Goal: Task Accomplishment & Management: Complete application form

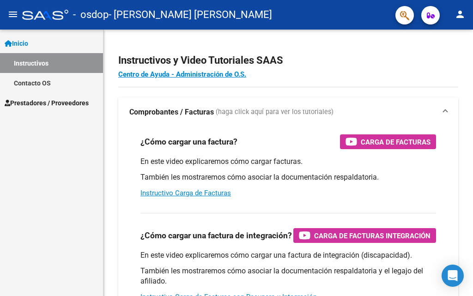
click at [459, 11] on mat-icon "person" at bounding box center [459, 14] width 11 height 11
click at [37, 104] on div at bounding box center [236, 148] width 473 height 296
click at [32, 101] on span "Prestadores / Proveedores" at bounding box center [47, 103] width 84 height 10
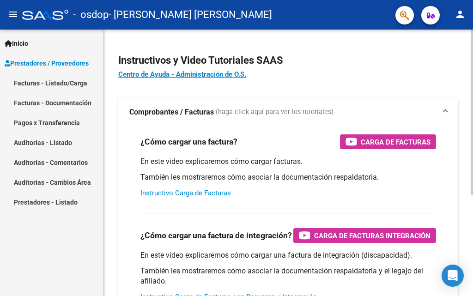
scroll to position [46, 0]
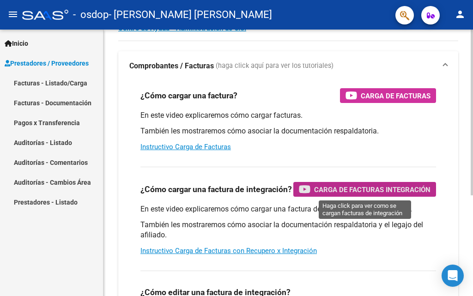
click at [358, 188] on span "Carga de Facturas Integración" at bounding box center [372, 190] width 116 height 12
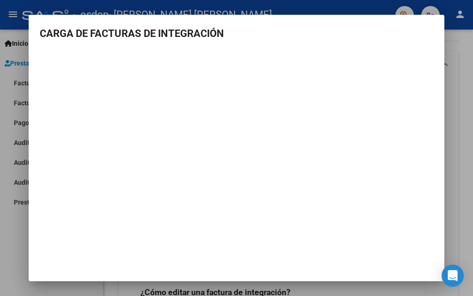
click at [438, 24] on mat-dialog-container "CARGA DE FACTURAS DE INTEGRACIÓN" at bounding box center [237, 148] width 416 height 266
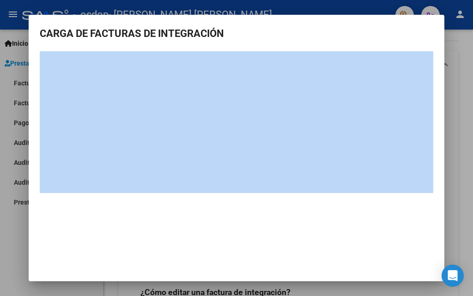
click at [433, 42] on mat-dialog-content "CARGA DE FACTURAS DE INTEGRACIÓN" at bounding box center [237, 109] width 416 height 167
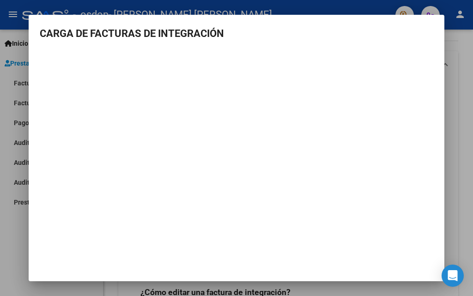
click at [75, 239] on mat-dialog-container "CARGA DE FACTURAS DE INTEGRACIÓN" at bounding box center [237, 148] width 416 height 266
click at [41, 46] on mat-dialog-content "CARGA DE FACTURAS DE INTEGRACIÓN" at bounding box center [237, 109] width 416 height 167
click at [448, 49] on div at bounding box center [236, 148] width 473 height 296
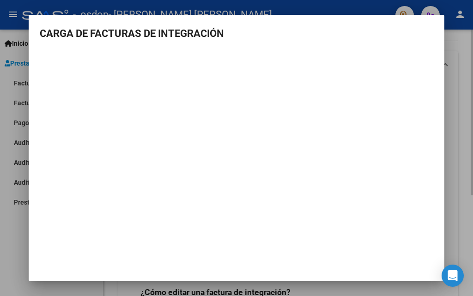
click at [448, 49] on div "Instructivos y Video Tutoriales SAAS Centro de Ayuda - Administración de O.S. C…" at bounding box center [287, 197] width 369 height 428
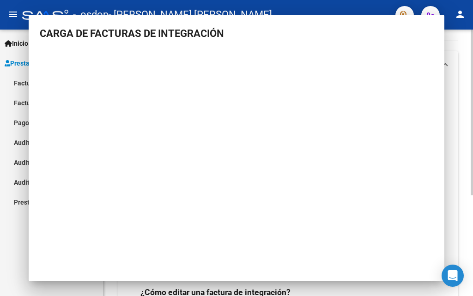
click at [448, 49] on div "Instructivos y Video Tutoriales SAAS Centro de Ayuda - Administración de O.S. C…" at bounding box center [287, 197] width 369 height 428
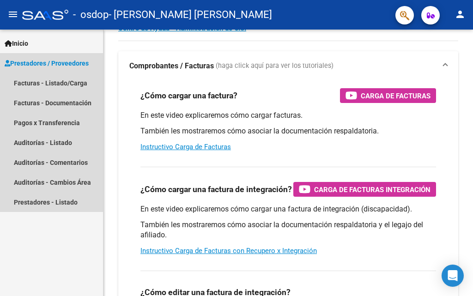
click at [54, 64] on span "Prestadores / Proveedores" at bounding box center [47, 63] width 84 height 10
click at [55, 60] on span "Prestadores / Proveedores" at bounding box center [47, 63] width 84 height 10
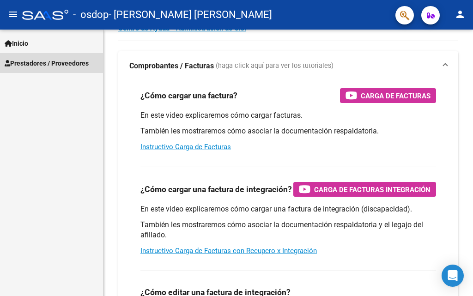
click at [63, 63] on span "Prestadores / Proveedores" at bounding box center [47, 63] width 84 height 10
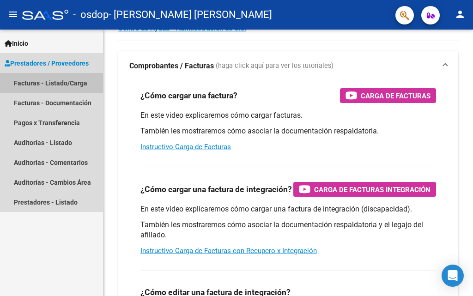
click at [68, 77] on link "Facturas - Listado/Carga" at bounding box center [51, 83] width 103 height 20
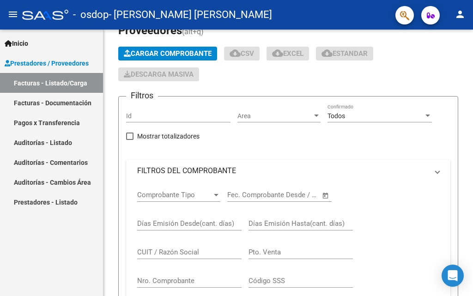
click at [68, 81] on link "Facturas - Listado/Carga" at bounding box center [51, 83] width 103 height 20
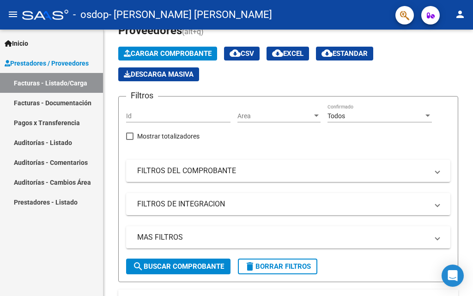
click at [71, 66] on span "Prestadores / Proveedores" at bounding box center [47, 63] width 84 height 10
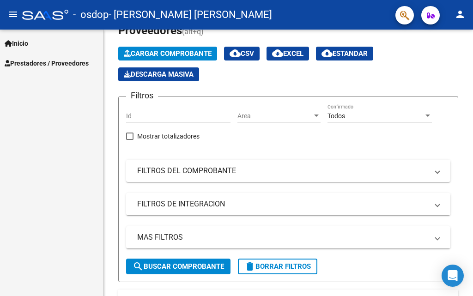
click at [69, 60] on span "Prestadores / Proveedores" at bounding box center [47, 63] width 84 height 10
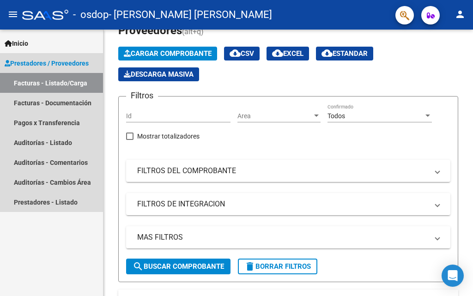
click at [62, 83] on link "Facturas - Listado/Carga" at bounding box center [51, 83] width 103 height 20
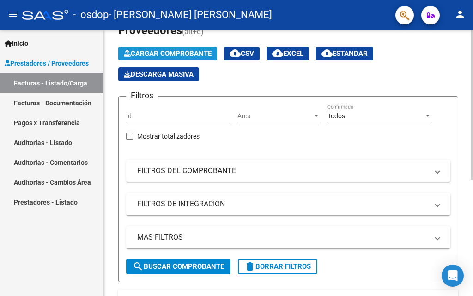
click at [169, 51] on span "Cargar Comprobante" at bounding box center [168, 53] width 88 height 8
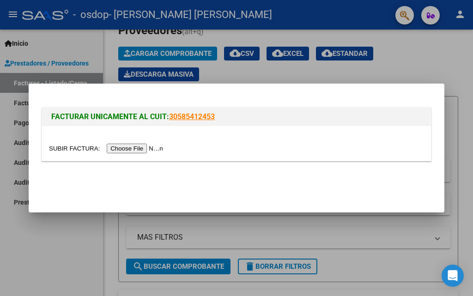
click at [131, 147] on input "file" at bounding box center [107, 149] width 117 height 10
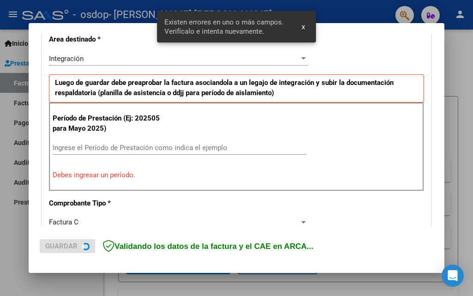
scroll to position [208, 0]
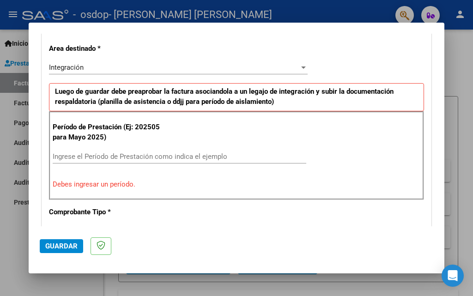
click at [64, 158] on input "Ingrese el Período de Prestación como indica el ejemplo" at bounding box center [179, 156] width 253 height 8
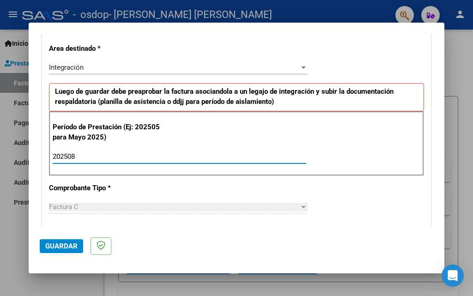
type input "202508"
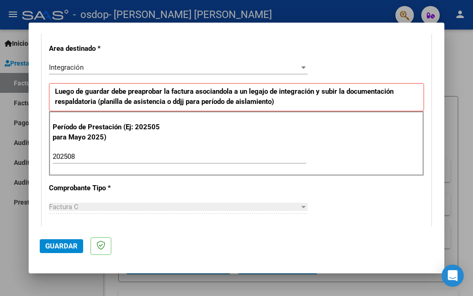
click at [301, 206] on div at bounding box center [303, 207] width 5 height 2
click at [285, 205] on div "Factura C" at bounding box center [174, 207] width 250 height 8
click at [66, 244] on span "Guardar" at bounding box center [61, 246] width 32 height 8
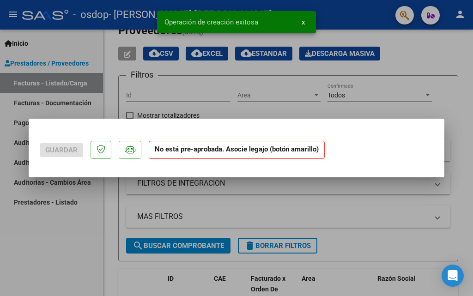
scroll to position [0, 0]
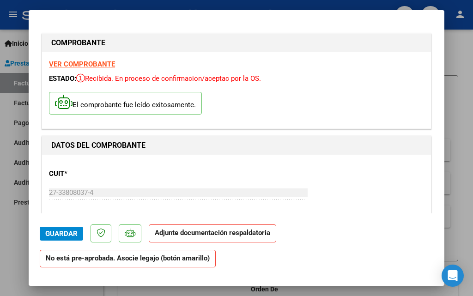
click at [108, 261] on strong "No está pre-aprobada. Asocie legajo (botón amarillo)" at bounding box center [128, 259] width 176 height 18
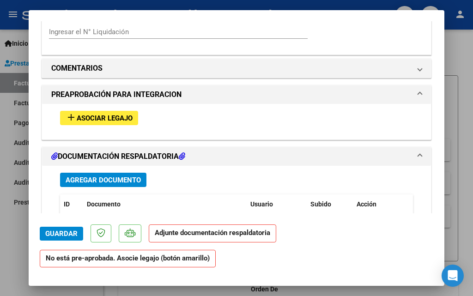
scroll to position [785, 0]
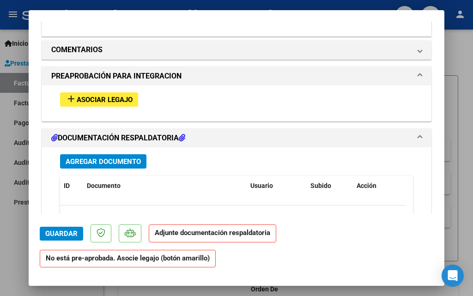
click at [94, 97] on span "Asociar Legajo" at bounding box center [105, 100] width 56 height 8
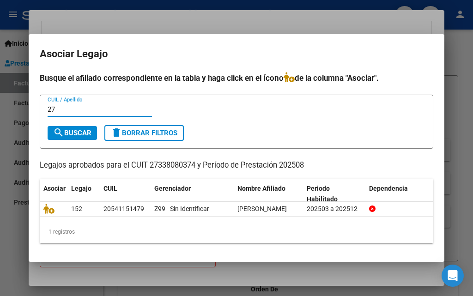
type input "2"
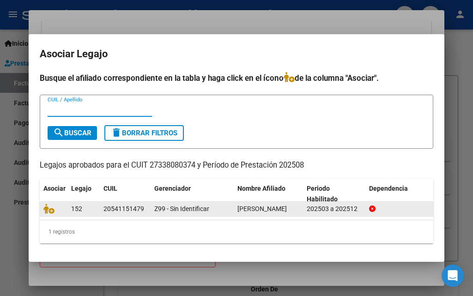
click at [328, 204] on div "202503 a 202512" at bounding box center [334, 209] width 55 height 11
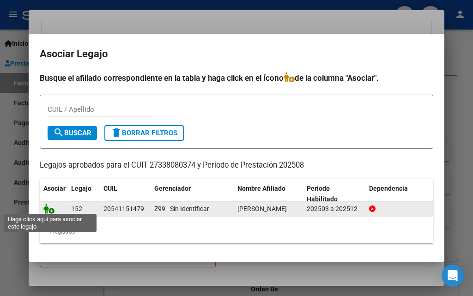
click at [47, 205] on icon at bounding box center [48, 209] width 11 height 10
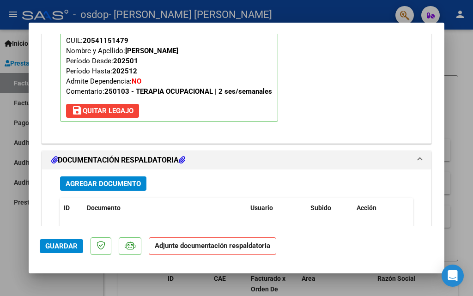
scroll to position [947, 0]
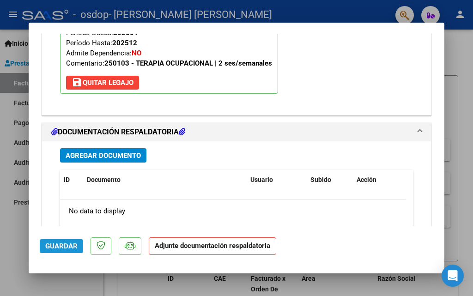
click at [57, 242] on span "Guardar" at bounding box center [61, 246] width 32 height 8
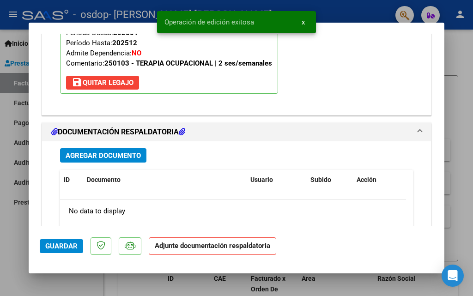
click at [197, 245] on strong "Adjunte documentación respaldatoria" at bounding box center [212, 245] width 115 height 8
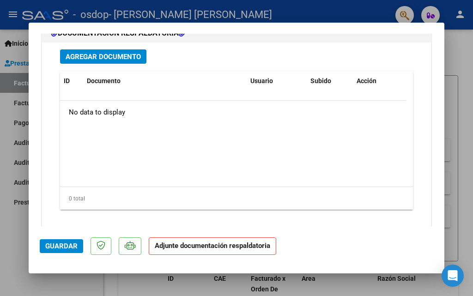
scroll to position [1059, 0]
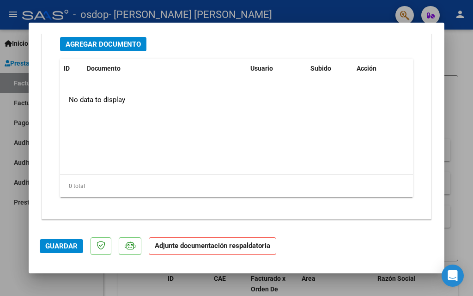
click at [109, 44] on span "Agregar Documento" at bounding box center [103, 44] width 75 height 8
click at [188, 246] on strong "Adjunte documentación respaldatoria" at bounding box center [212, 245] width 115 height 8
click at [184, 248] on strong "Adjunte documentación respaldatoria" at bounding box center [212, 245] width 115 height 8
click at [61, 244] on span "Guardar" at bounding box center [61, 246] width 32 height 8
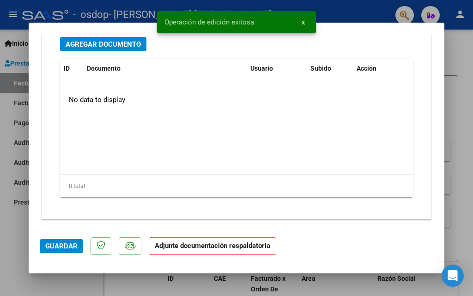
click at [187, 154] on datatable-body "No data to display" at bounding box center [233, 131] width 346 height 86
click at [200, 245] on strong "Adjunte documentación respaldatoria" at bounding box center [212, 245] width 115 height 8
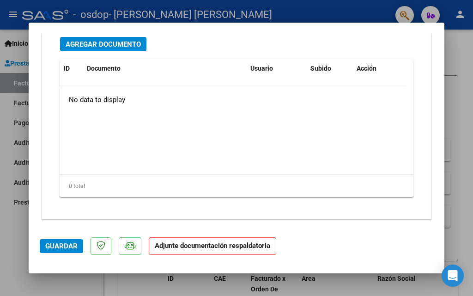
click at [174, 226] on mat-dialog-actions "Guardar Adjunte documentación respaldatoria" at bounding box center [236, 244] width 393 height 36
click at [90, 42] on span "Agregar Documento" at bounding box center [103, 44] width 75 height 8
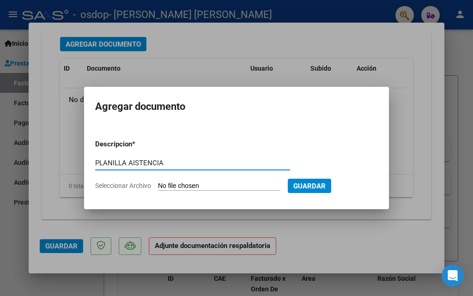
type input "PLANILLA AISTENCIA"
click at [243, 186] on input "Seleccionar Archivo" at bounding box center [219, 186] width 122 height 9
type input "C:\fakepath\ASISTENCIA.pdf"
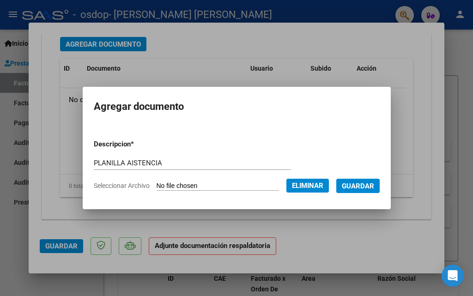
click at [374, 181] on span "Guardar" at bounding box center [358, 185] width 32 height 8
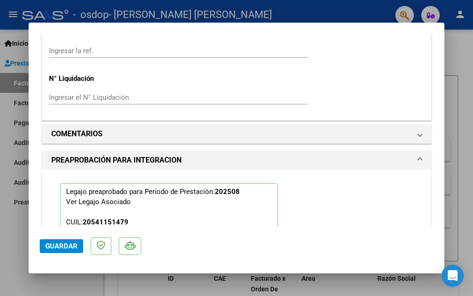
scroll to position [643, 0]
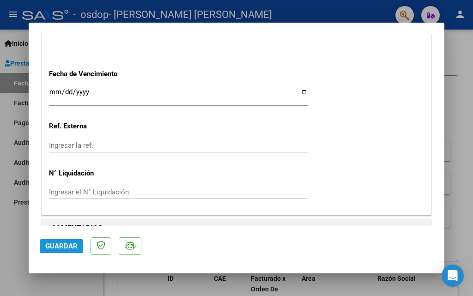
click at [66, 245] on span "Guardar" at bounding box center [61, 246] width 32 height 8
click at [458, 38] on div at bounding box center [236, 148] width 473 height 296
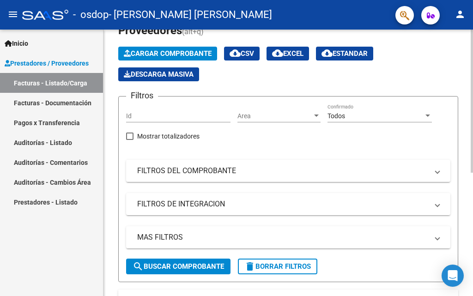
scroll to position [0, 0]
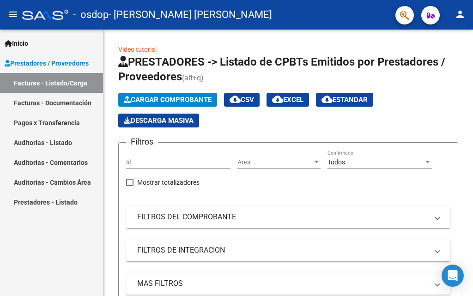
click at [24, 41] on span "Inicio" at bounding box center [17, 43] width 24 height 10
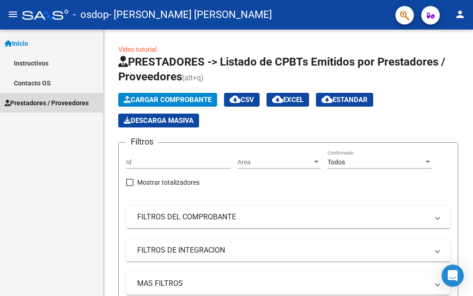
click at [36, 100] on span "Prestadores / Proveedores" at bounding box center [47, 103] width 84 height 10
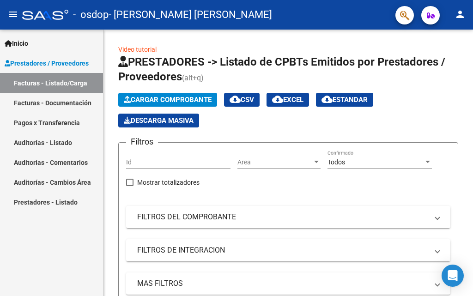
click at [34, 104] on link "Facturas - Documentación" at bounding box center [51, 103] width 103 height 20
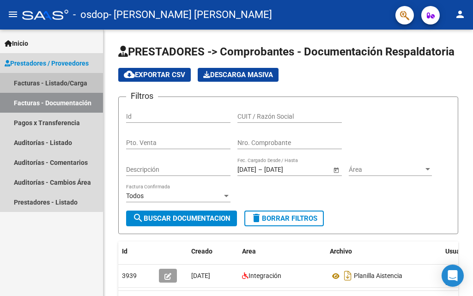
click at [29, 77] on link "Facturas - Listado/Carga" at bounding box center [51, 83] width 103 height 20
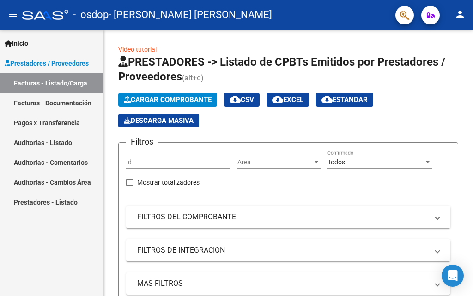
click at [37, 63] on span "Prestadores / Proveedores" at bounding box center [47, 63] width 84 height 10
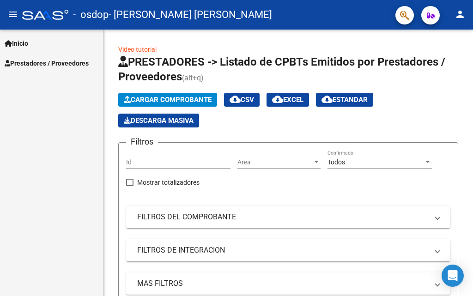
click at [462, 13] on mat-icon "person" at bounding box center [459, 14] width 11 height 11
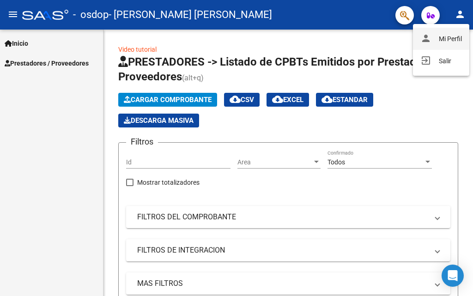
click at [442, 35] on button "person Mi Perfil" at bounding box center [441, 39] width 56 height 22
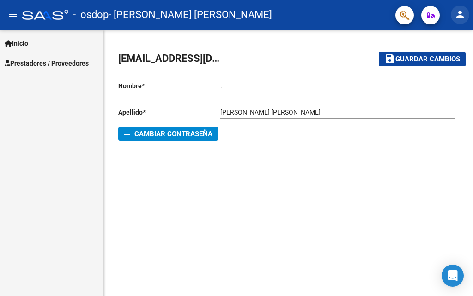
click at [458, 15] on mat-icon "person" at bounding box center [459, 14] width 11 height 11
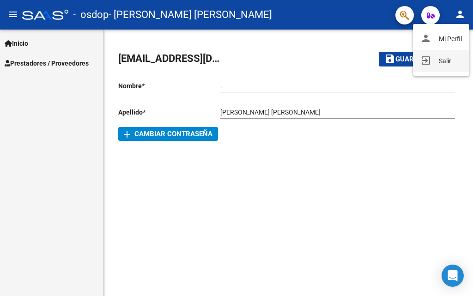
click at [436, 60] on button "exit_to_app Salir" at bounding box center [441, 61] width 56 height 22
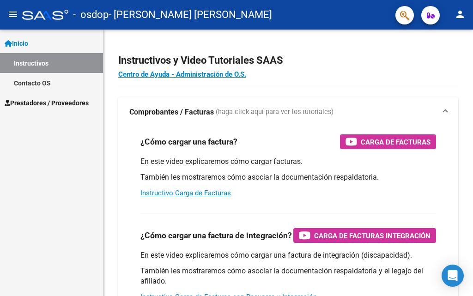
click at [461, 9] on mat-icon "person" at bounding box center [459, 14] width 11 height 11
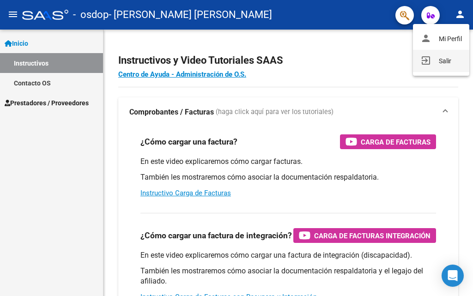
click at [442, 61] on button "exit_to_app Salir" at bounding box center [441, 61] width 56 height 22
